Goal: Task Accomplishment & Management: Manage account settings

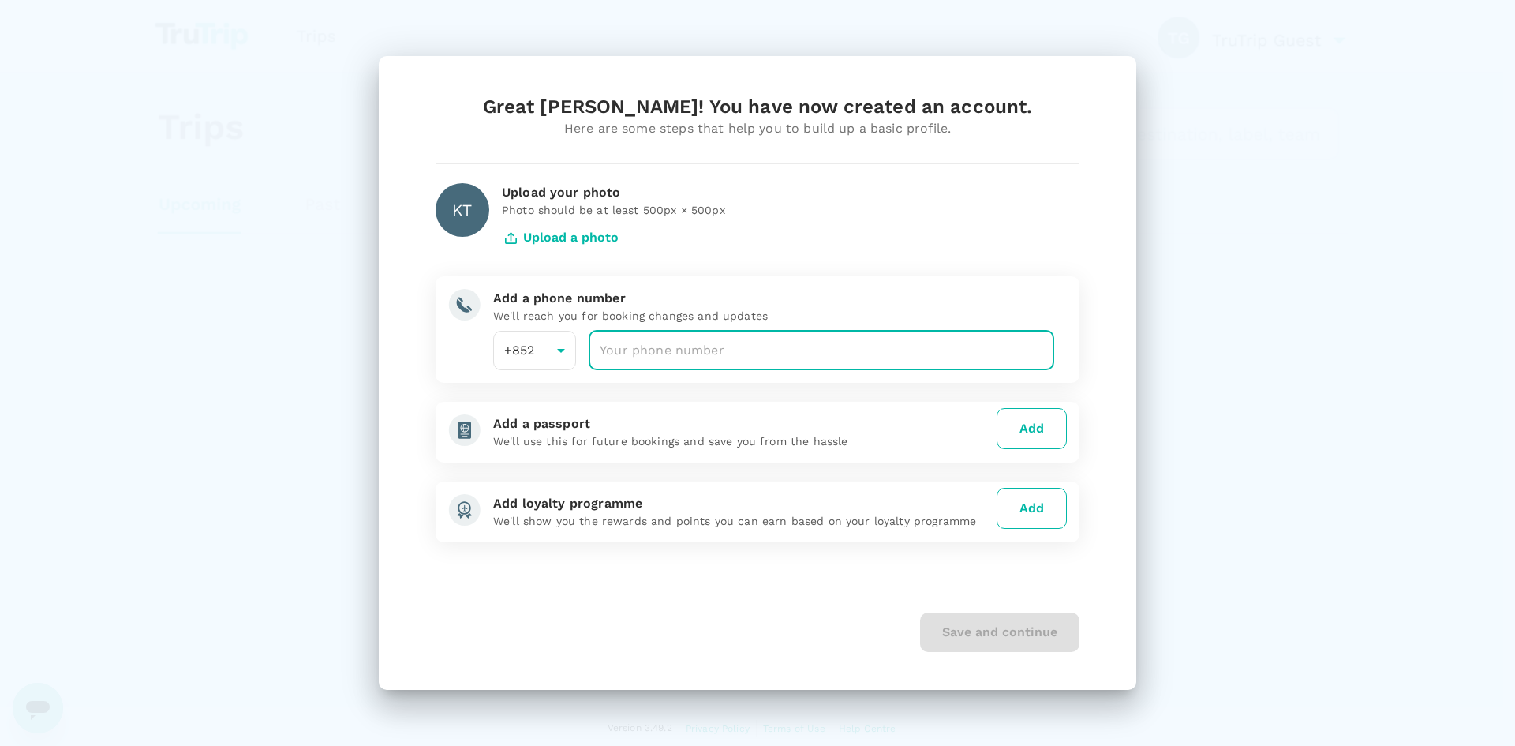
click at [636, 354] on input "number" at bounding box center [822, 350] width 466 height 39
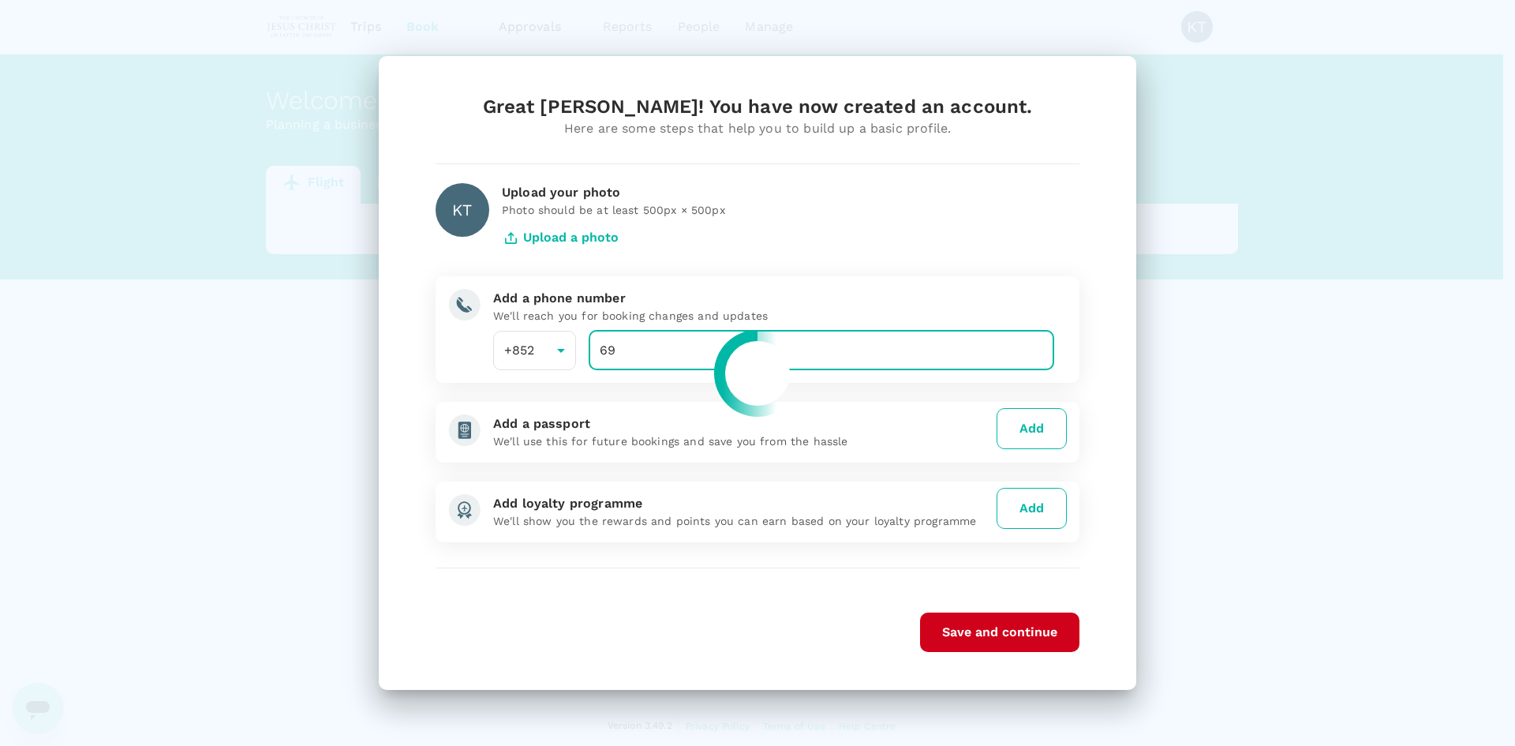
type input "69"
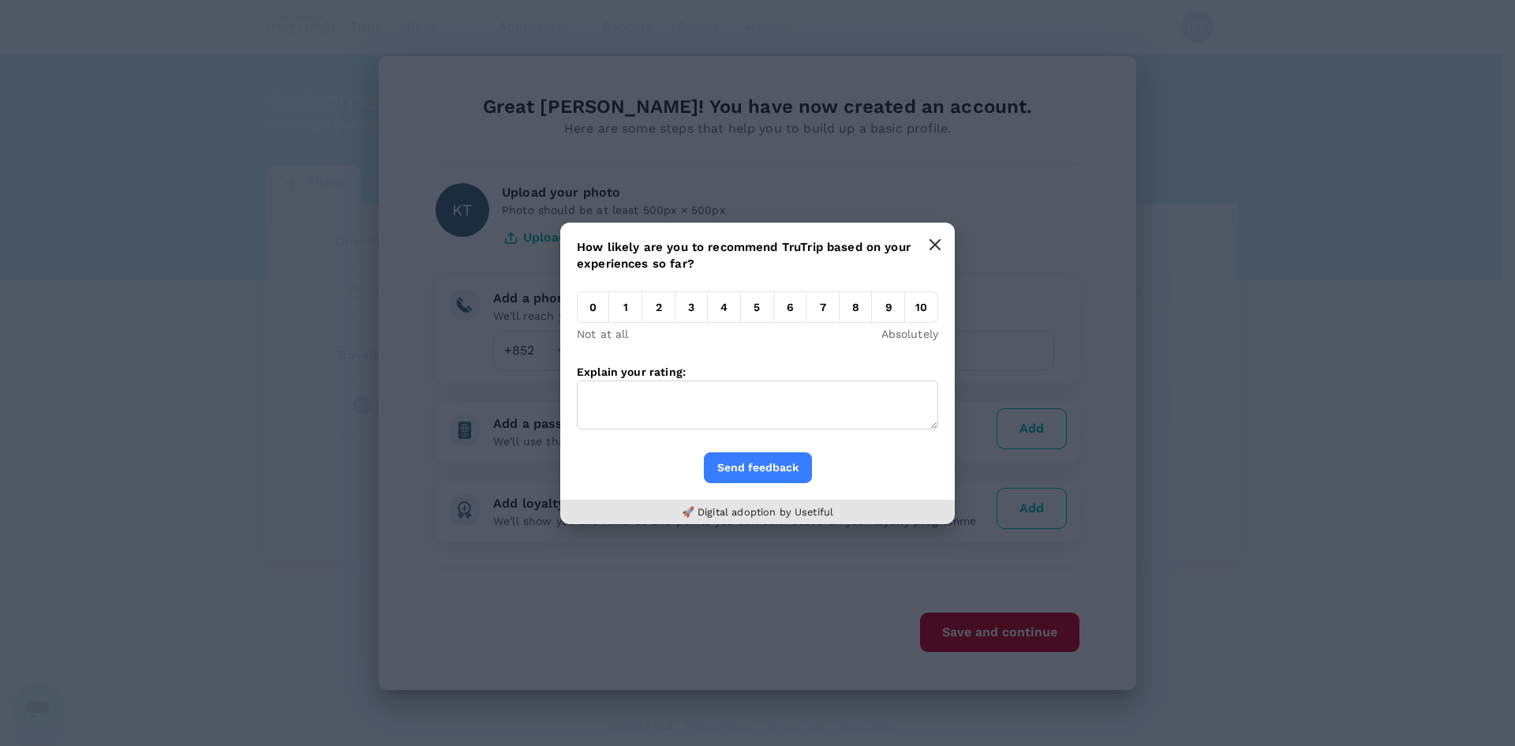
click at [944, 242] on button "button" at bounding box center [935, 245] width 32 height 32
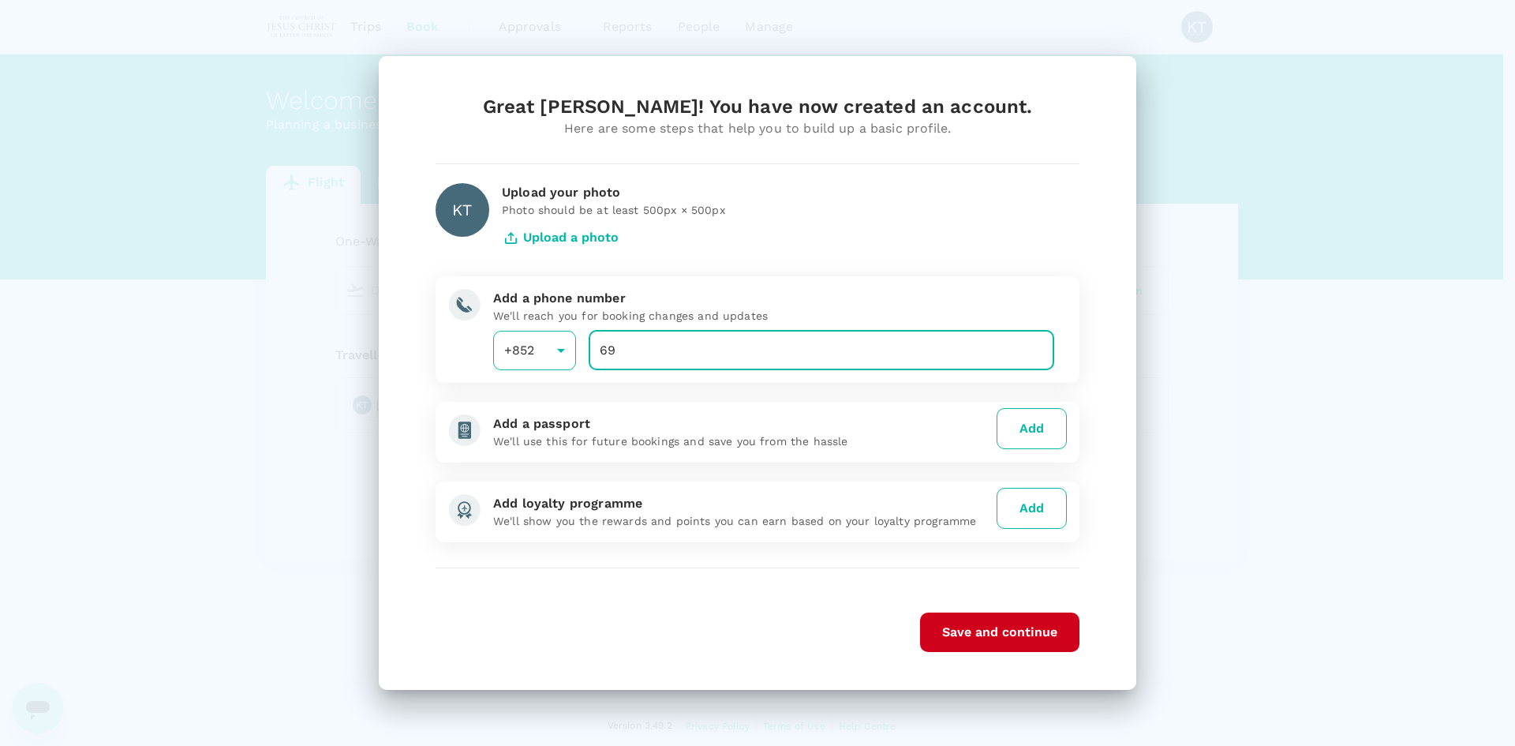
drag, startPoint x: 648, startPoint y: 355, endPoint x: 537, endPoint y: 339, distance: 112.5
click at [537, 339] on div "+852 852 ​ 69 ​" at bounding box center [768, 350] width 574 height 39
type input "69035225"
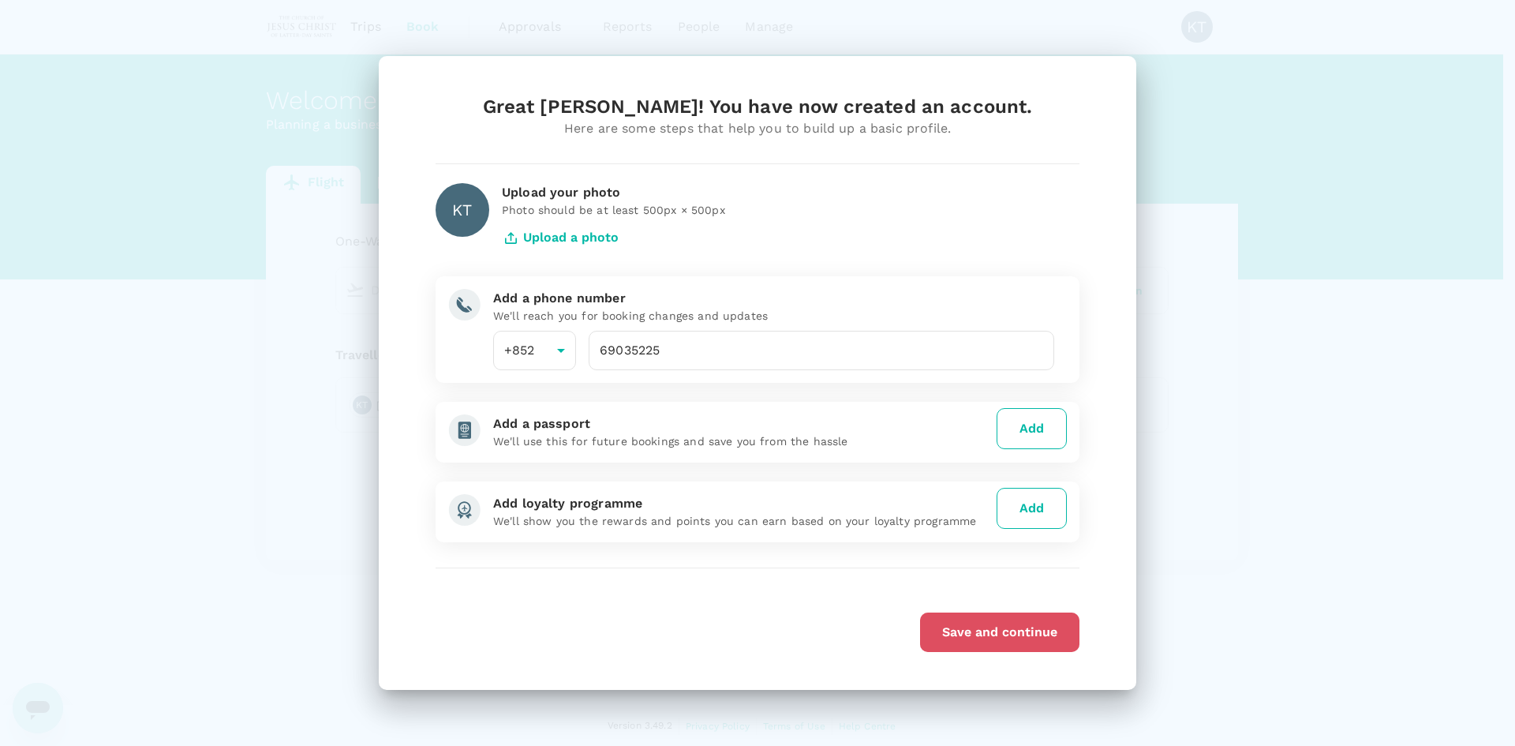
click at [994, 625] on button "Save and continue" at bounding box center [999, 631] width 159 height 39
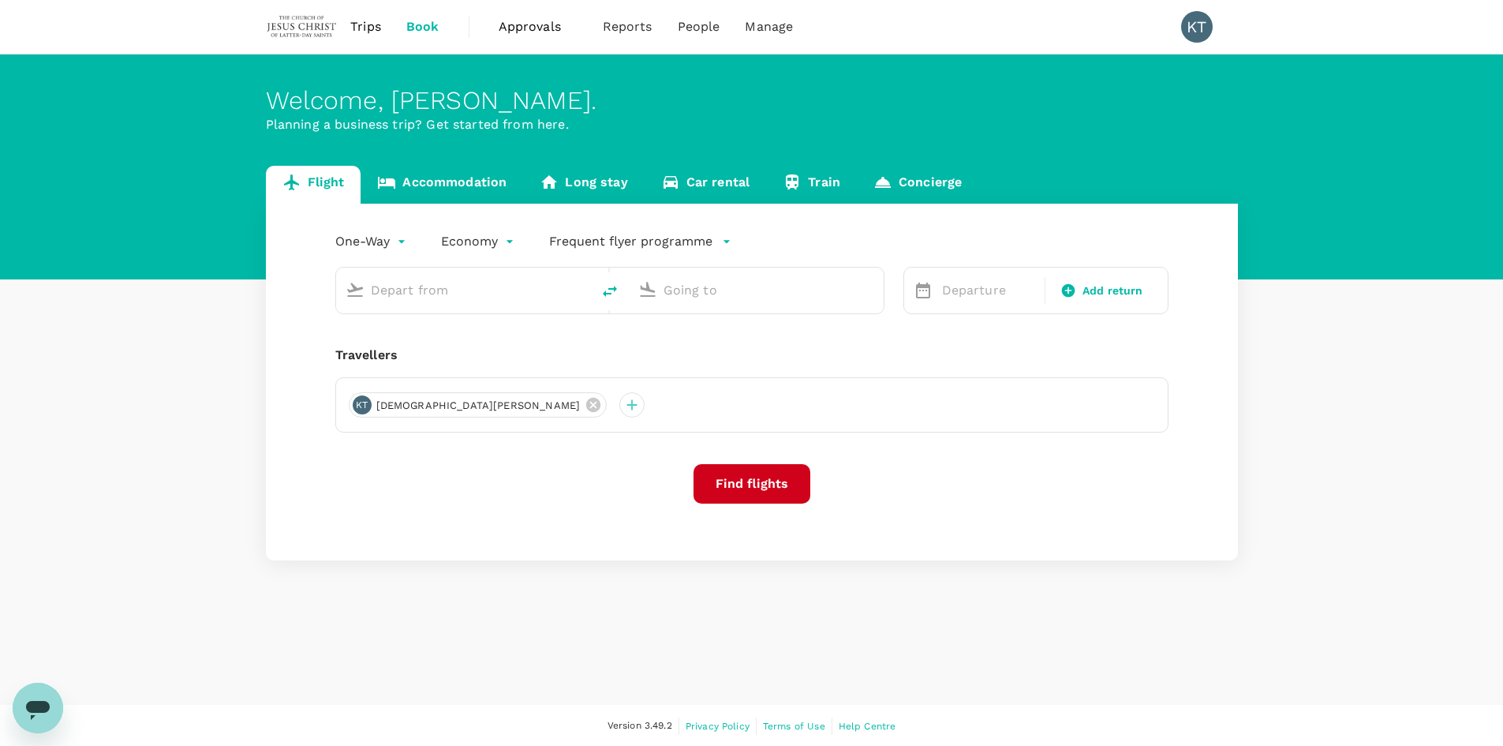
click at [545, 24] on span "Approvals" at bounding box center [538, 26] width 79 height 19
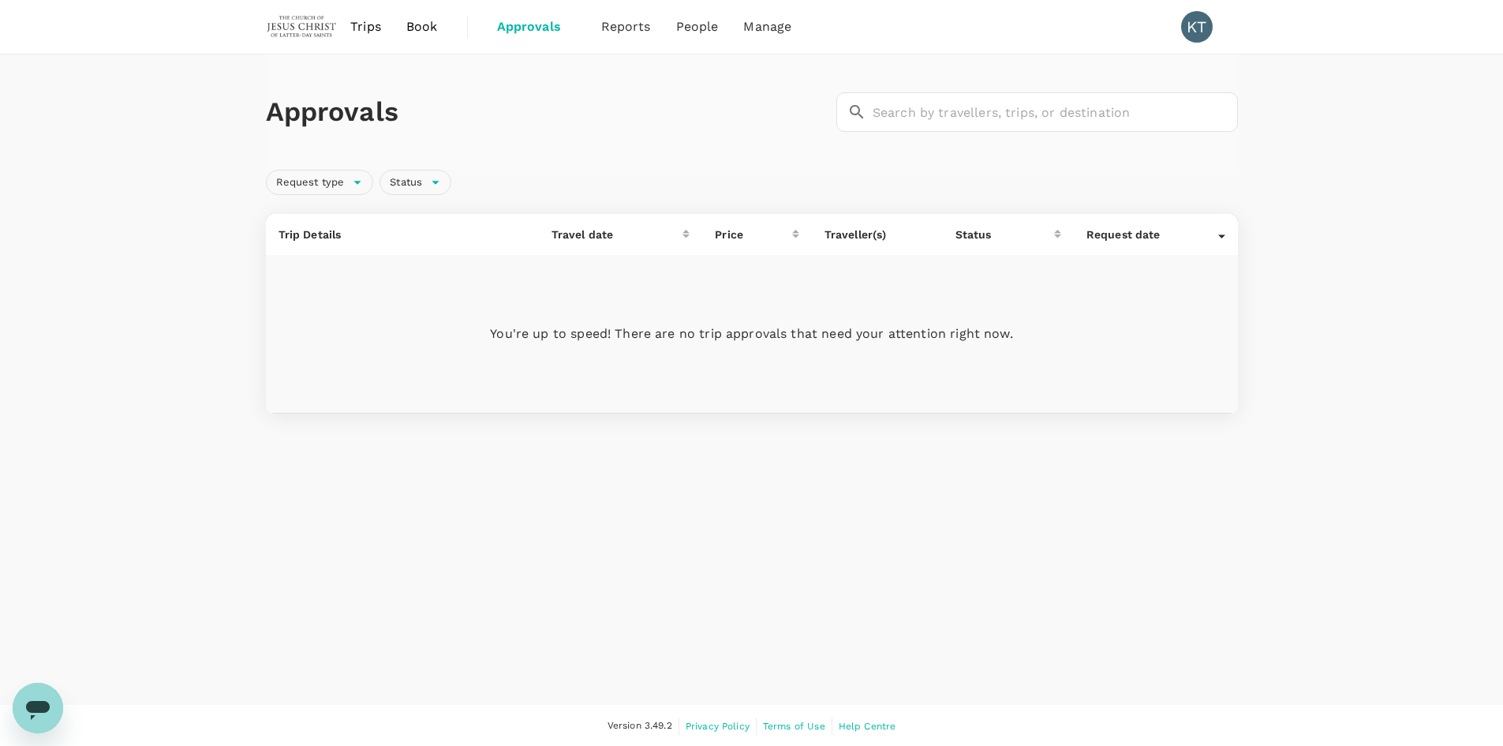
click at [424, 34] on span "Book" at bounding box center [422, 26] width 32 height 19
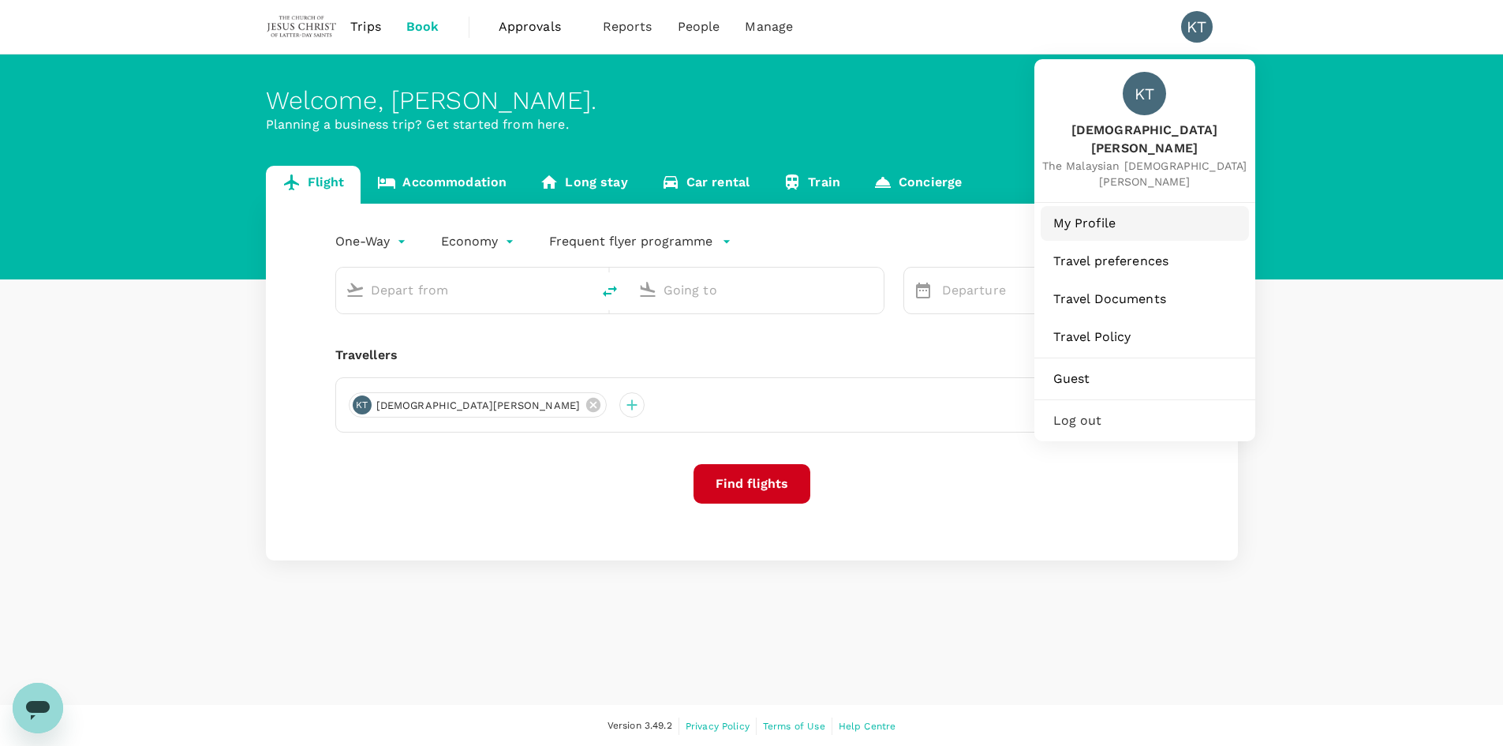
click at [1084, 214] on span "My Profile" at bounding box center [1144, 223] width 183 height 19
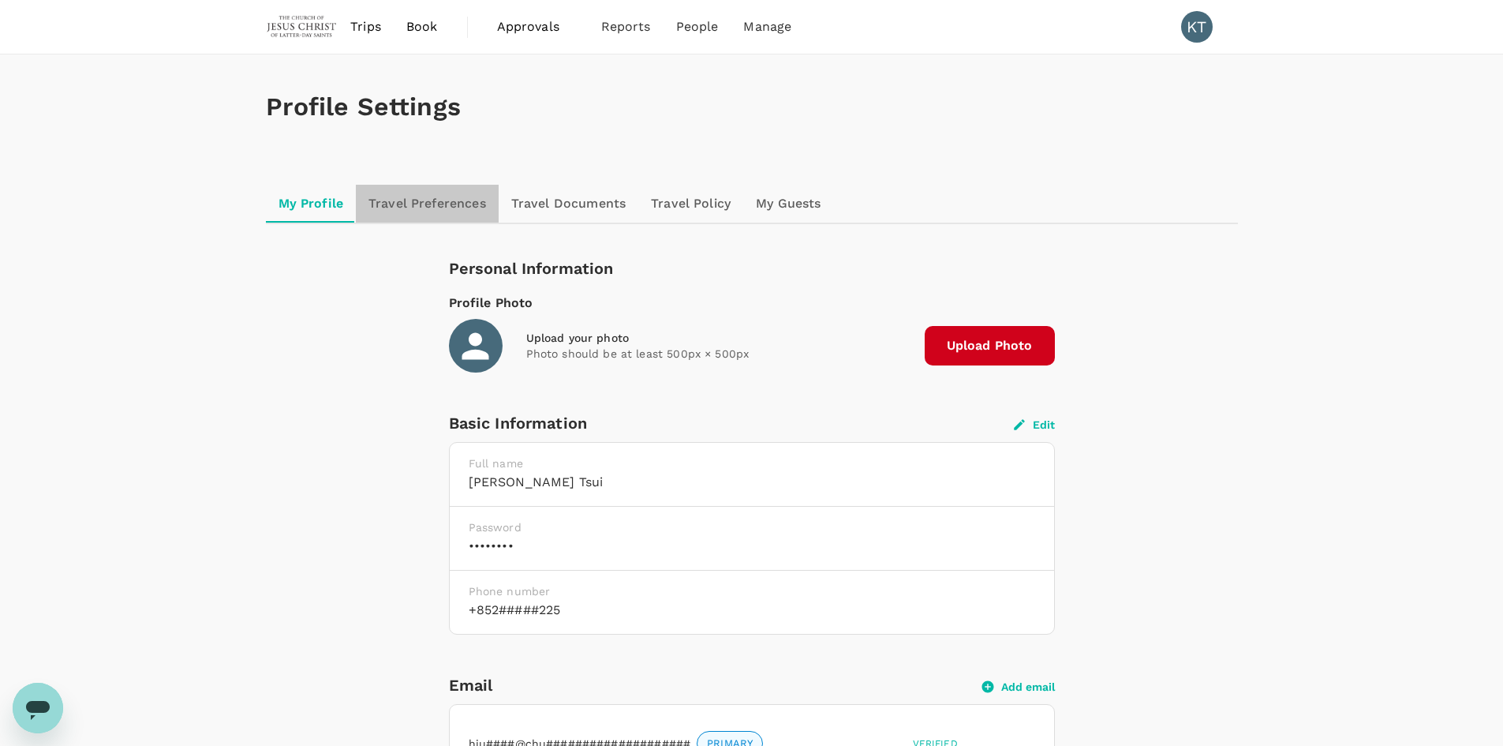
click at [432, 199] on link "Travel Preferences" at bounding box center [427, 204] width 143 height 38
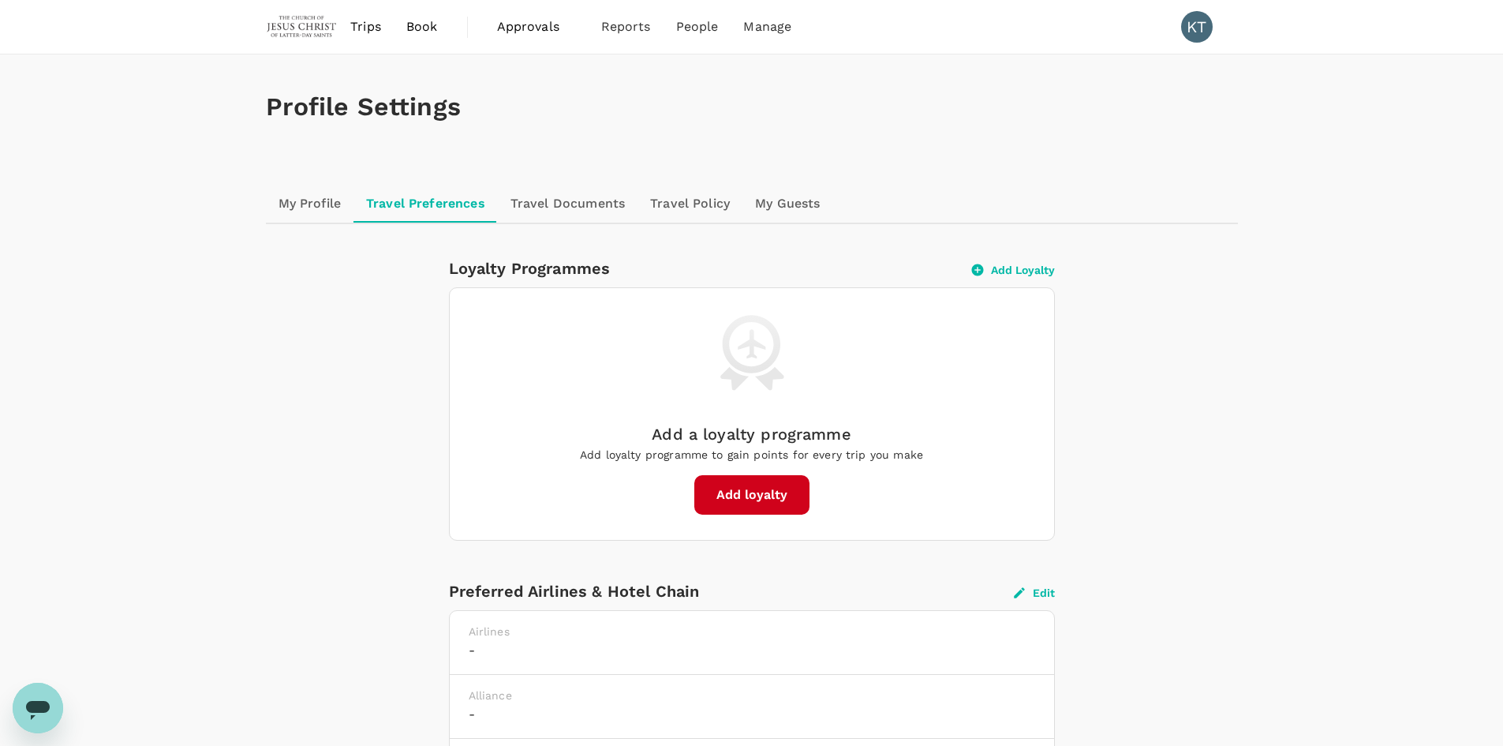
click at [567, 206] on link "Travel Documents" at bounding box center [568, 204] width 140 height 38
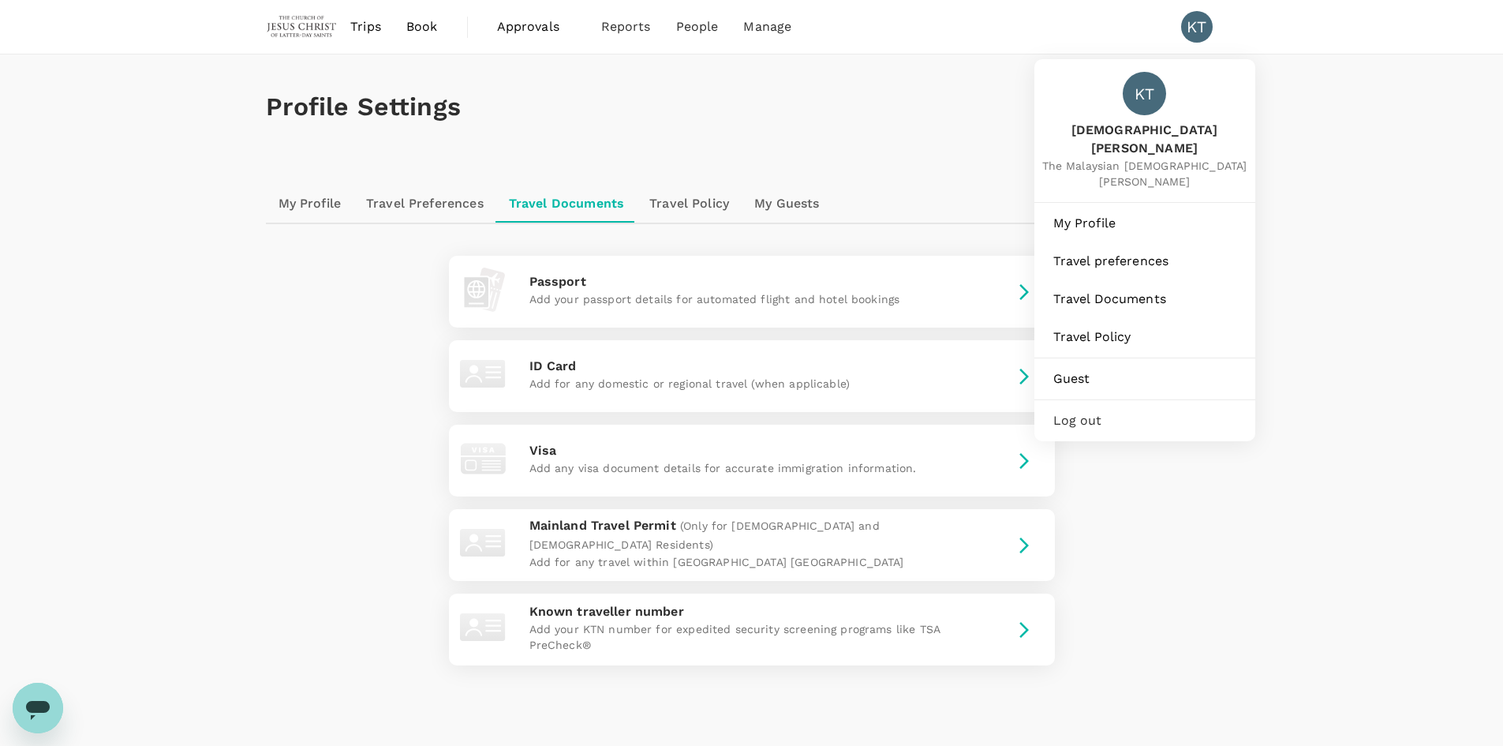
click at [1192, 21] on div "KT" at bounding box center [1197, 27] width 32 height 32
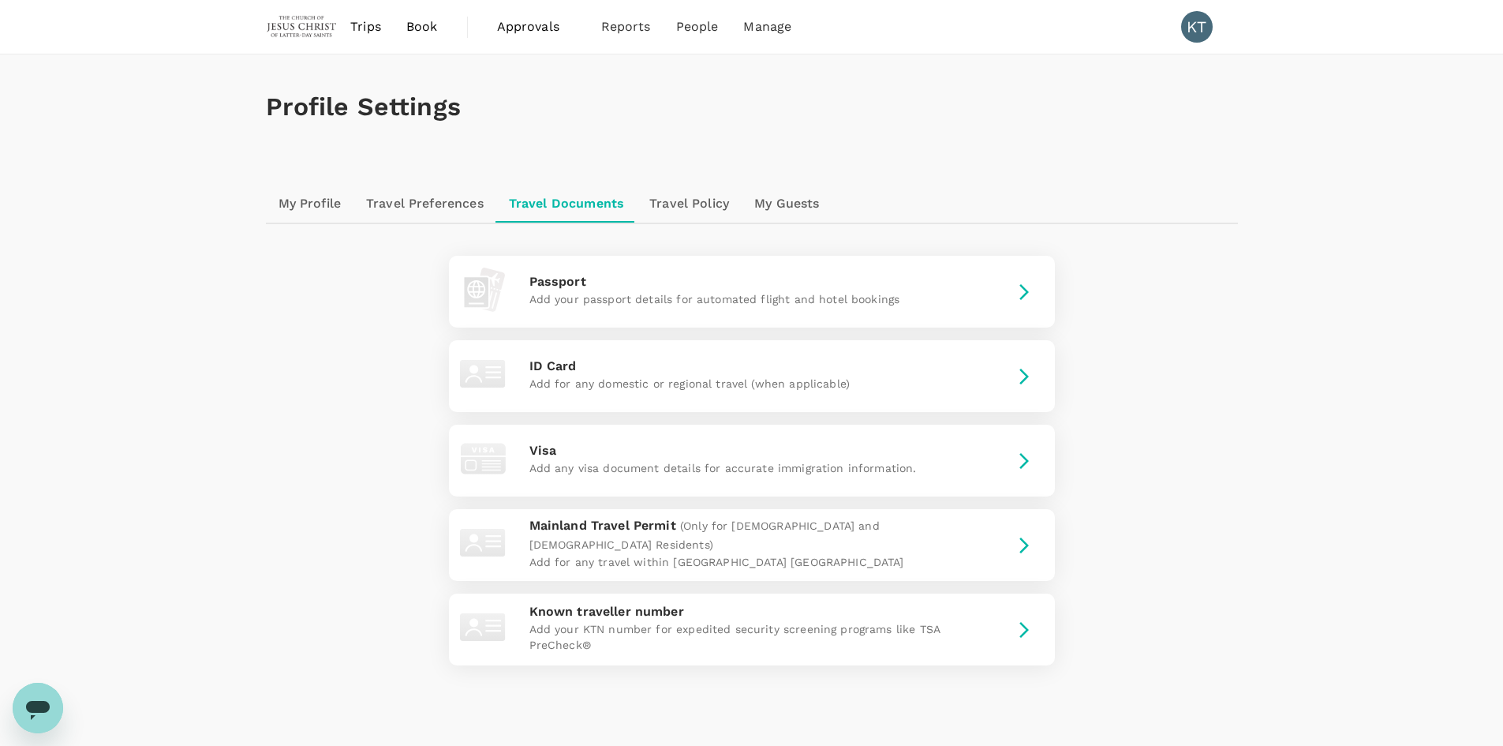
click at [1193, 30] on div "KT" at bounding box center [1197, 27] width 32 height 32
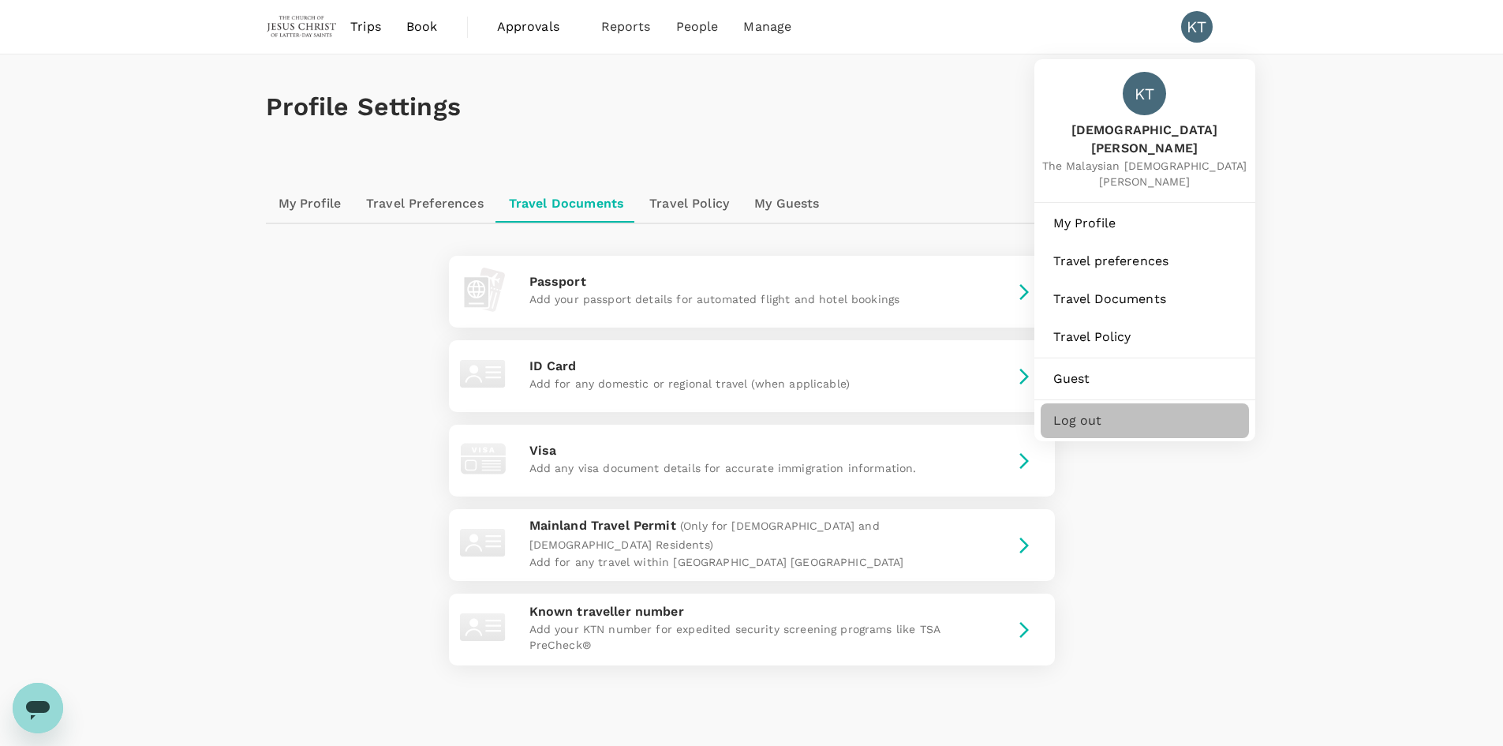
click at [1085, 411] on span "Log out" at bounding box center [1144, 420] width 183 height 19
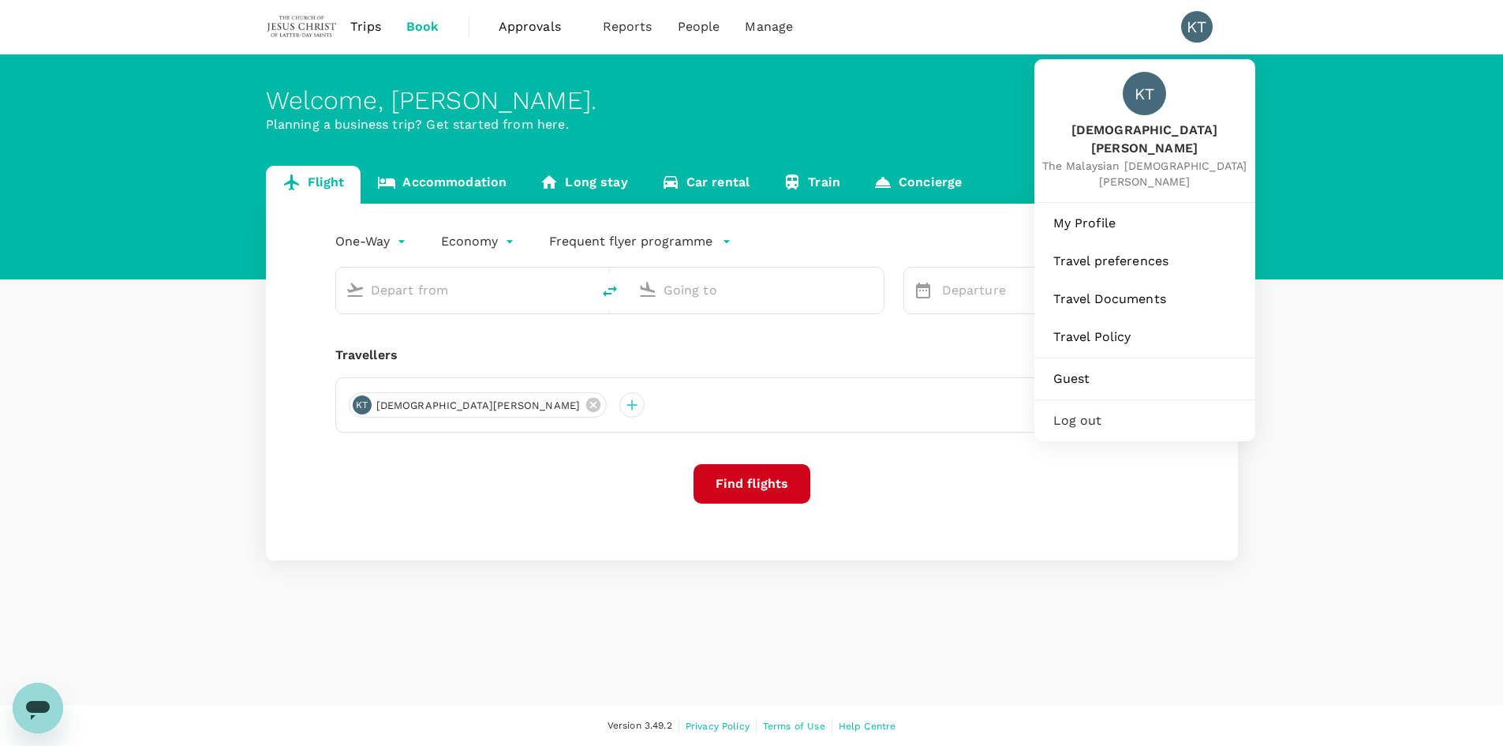
click at [1205, 33] on div "KT" at bounding box center [1197, 27] width 32 height 32
click at [1085, 411] on span "Log out" at bounding box center [1144, 420] width 183 height 19
